Goal: Task Accomplishment & Management: Manage account settings

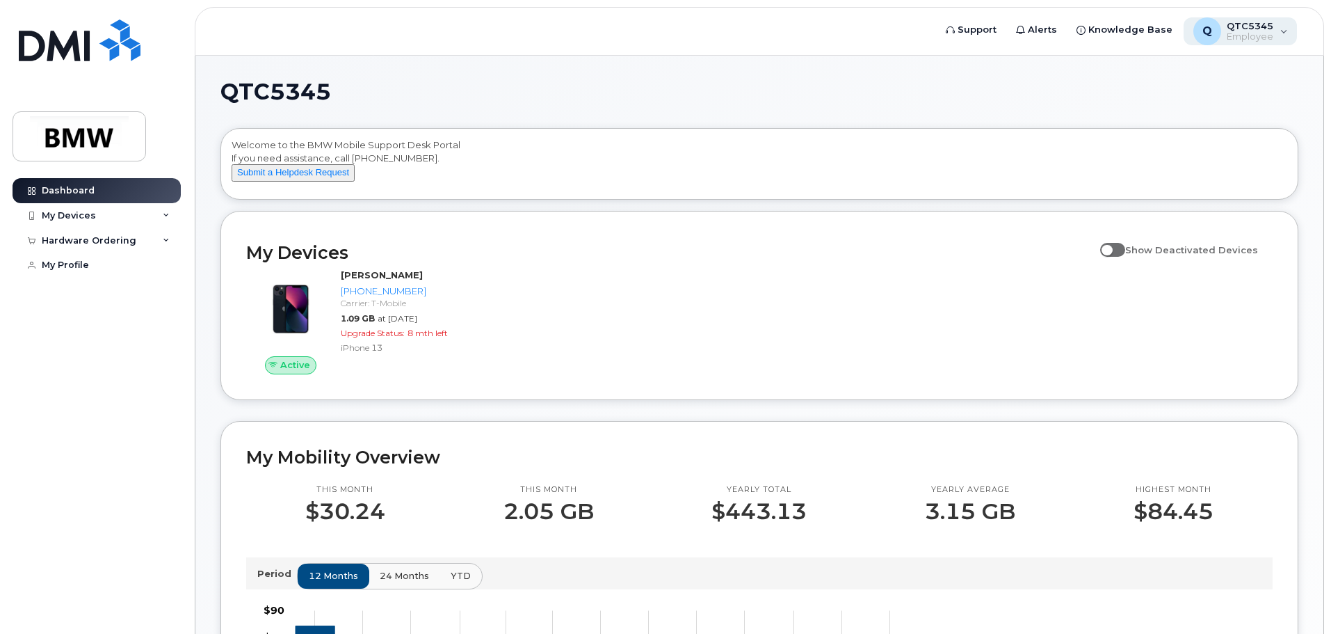
click at [1262, 38] on span "Employee" at bounding box center [1250, 36] width 47 height 11
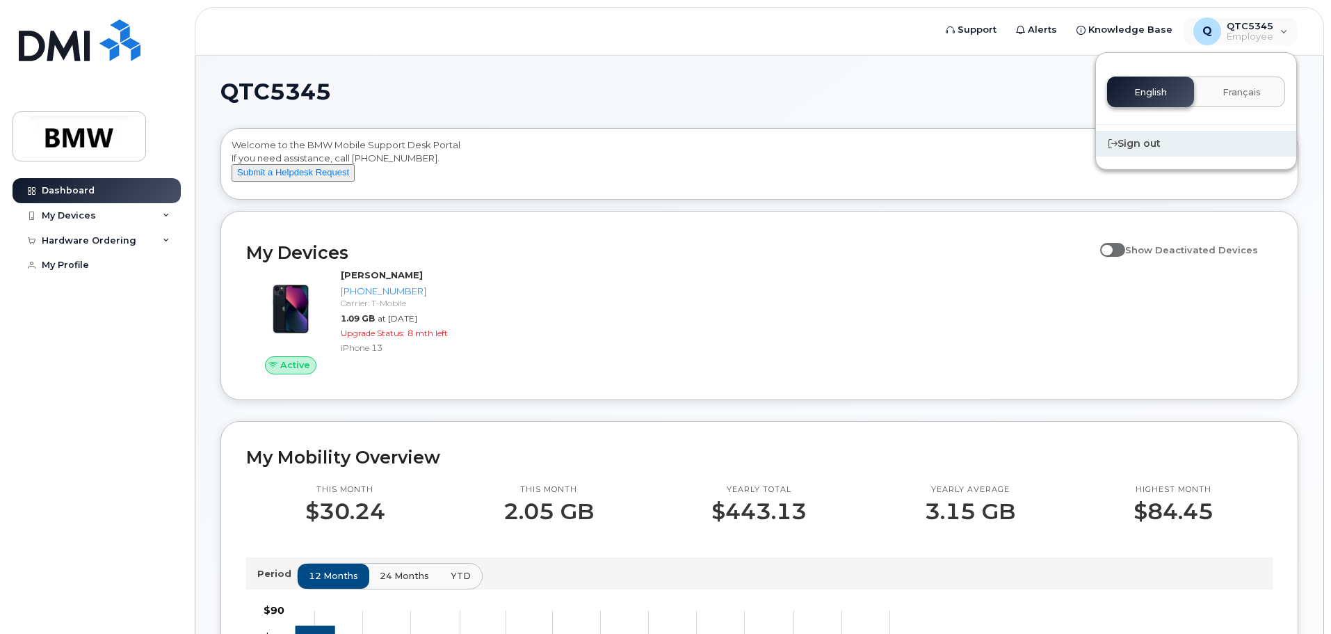
click at [1146, 147] on div "Sign out" at bounding box center [1196, 144] width 200 height 26
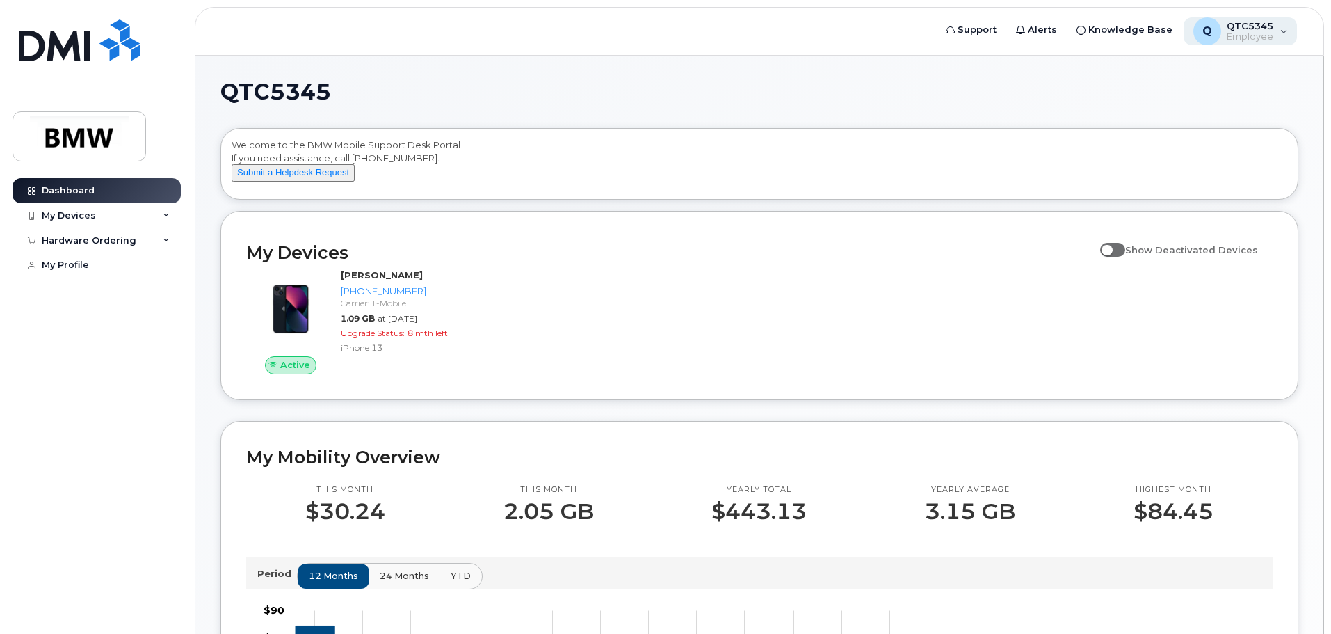
click at [1257, 36] on span "Employee" at bounding box center [1250, 36] width 47 height 11
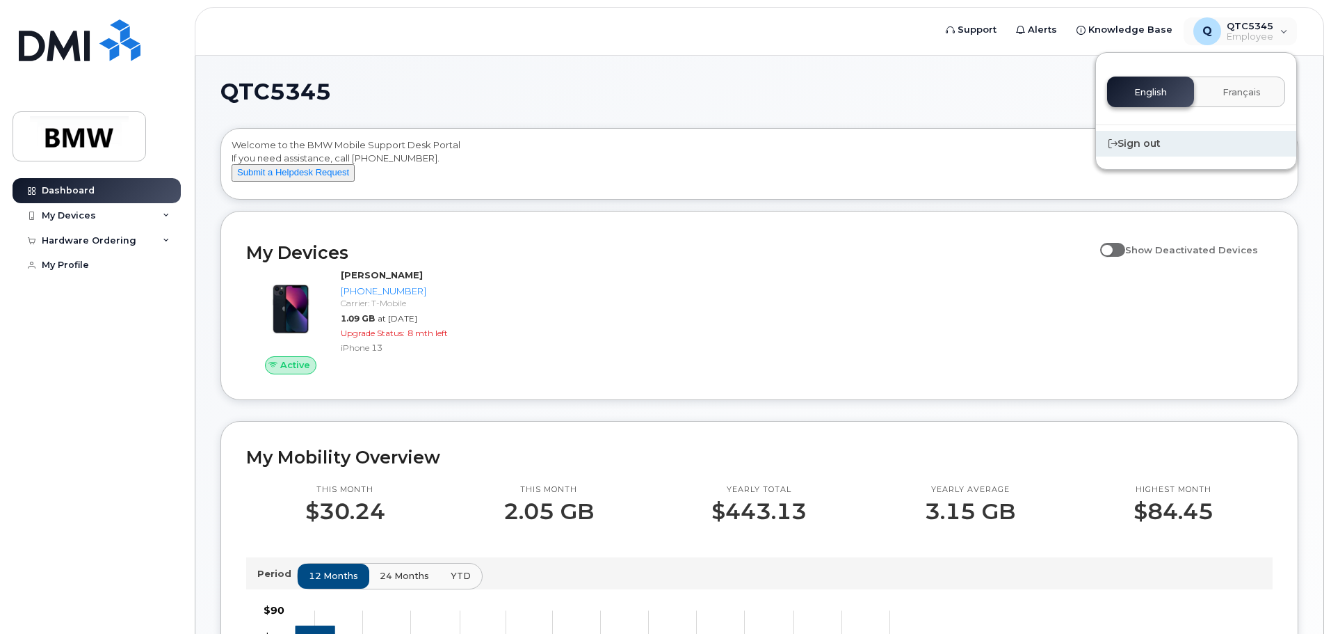
click at [1152, 147] on div "Sign out" at bounding box center [1196, 144] width 200 height 26
